Goal: Information Seeking & Learning: Learn about a topic

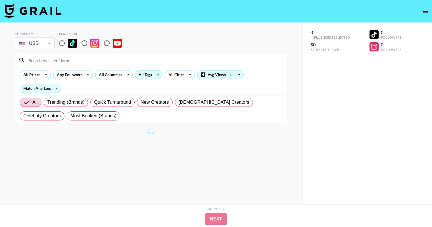
click at [150, 77] on div "All Tags" at bounding box center [144, 75] width 18 height 9
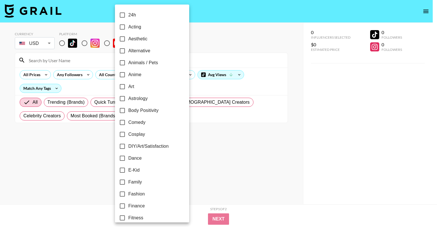
click at [208, 145] on div at bounding box center [218, 113] width 437 height 227
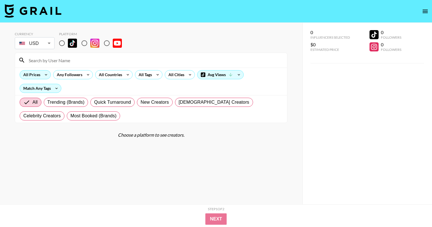
click at [39, 76] on div "All Prices" at bounding box center [31, 75] width 22 height 9
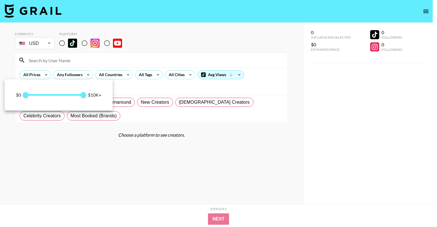
drag, startPoint x: 57, startPoint y: 162, endPoint x: 53, endPoint y: 137, distance: 25.6
click at [57, 162] on div at bounding box center [218, 113] width 437 height 227
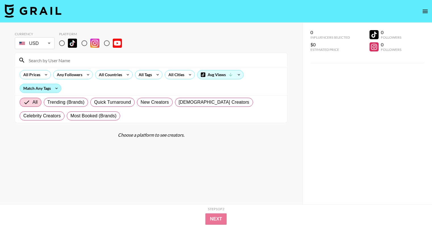
click at [45, 89] on div "Match Any Tags" at bounding box center [40, 88] width 41 height 9
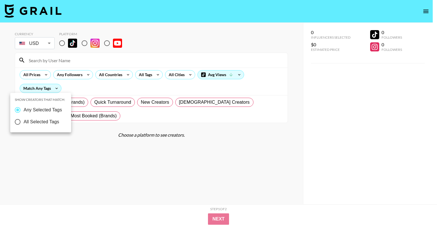
click at [109, 73] on div at bounding box center [218, 113] width 437 height 227
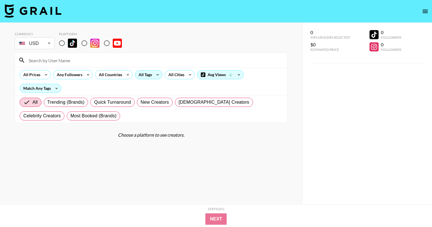
click at [143, 74] on div "All Tags" at bounding box center [144, 75] width 18 height 9
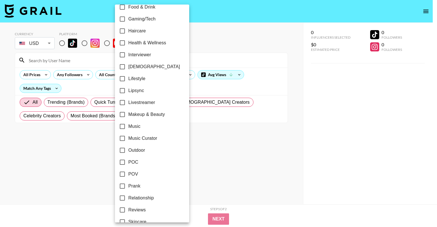
scroll to position [223, 0]
click at [136, 81] on span "Lifestyle" at bounding box center [136, 78] width 17 height 7
click at [128, 81] on input "Lifestyle" at bounding box center [122, 79] width 12 height 12
checkbox input "true"
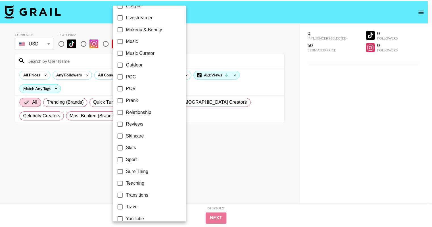
scroll to position [316, 0]
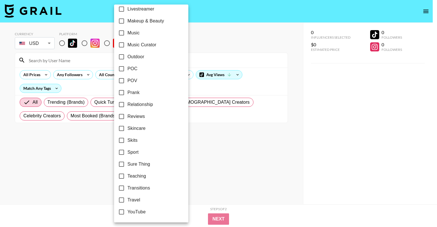
click at [215, 218] on div at bounding box center [218, 113] width 437 height 227
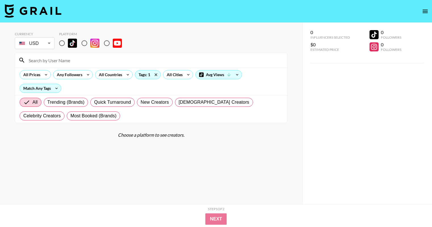
click at [193, 176] on section "Currency USD USD ​ Platform All Prices Any Followers All Countries Tags: 1 All …" at bounding box center [151, 118] width 273 height 182
click at [111, 41] on input "radio" at bounding box center [107, 43] width 12 height 12
radio input "true"
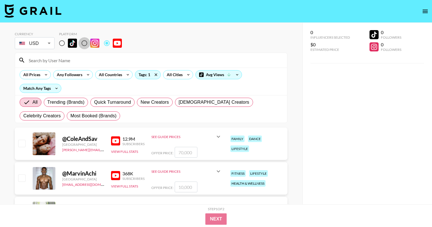
click at [87, 44] on input "radio" at bounding box center [84, 43] width 12 height 12
radio input "true"
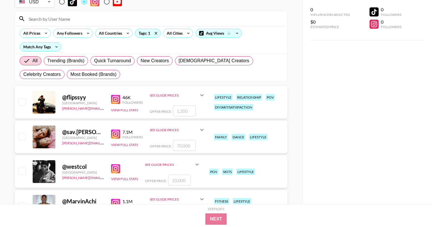
scroll to position [57, 0]
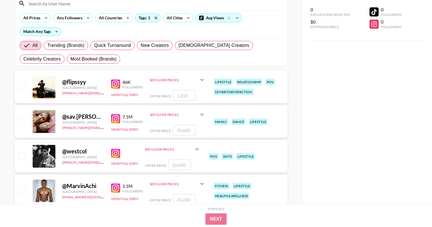
click at [47, 128] on div at bounding box center [44, 121] width 23 height 23
click at [53, 119] on div at bounding box center [44, 121] width 23 height 23
click at [117, 118] on img at bounding box center [115, 118] width 9 height 9
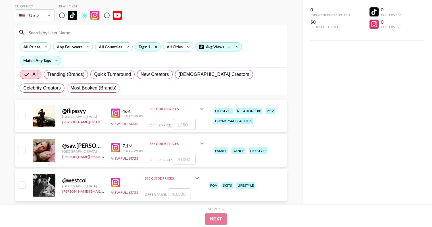
scroll to position [0, 0]
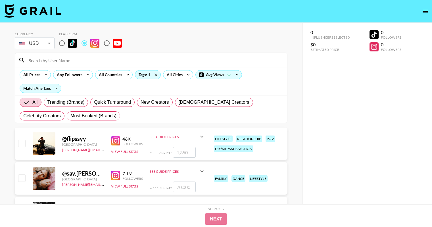
drag, startPoint x: 105, startPoint y: 41, endPoint x: 102, endPoint y: 45, distance: 4.8
click at [105, 41] on input "radio" at bounding box center [107, 43] width 12 height 12
radio input "true"
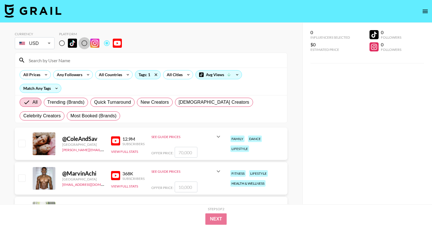
click at [84, 44] on input "radio" at bounding box center [84, 43] width 12 height 12
radio input "true"
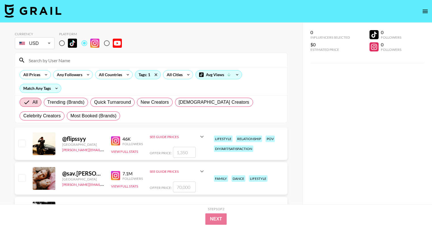
click at [105, 46] on input "radio" at bounding box center [107, 43] width 12 height 12
radio input "true"
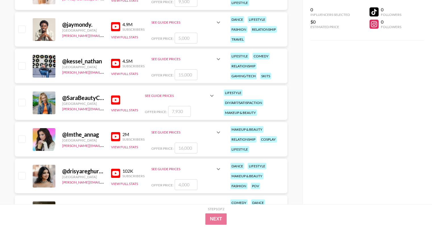
scroll to position [1308, 0]
